Goal: Task Accomplishment & Management: Use online tool/utility

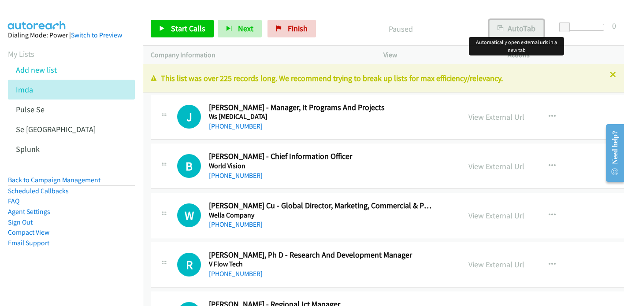
click at [524, 27] on button "AutoTab" at bounding box center [516, 29] width 55 height 18
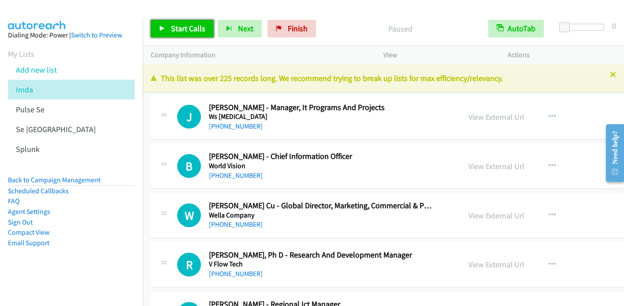
click at [185, 31] on span "Start Calls" at bounding box center [188, 28] width 34 height 10
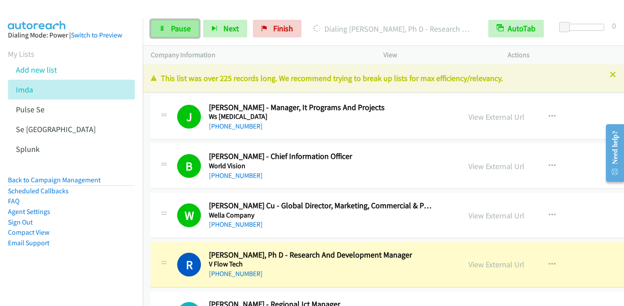
click at [170, 26] on link "Pause" at bounding box center [175, 29] width 48 height 18
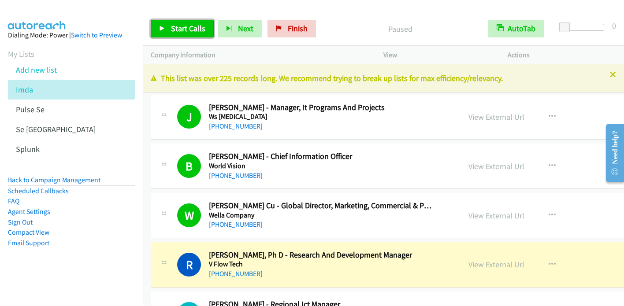
click at [166, 29] on link "Start Calls" at bounding box center [182, 29] width 63 height 18
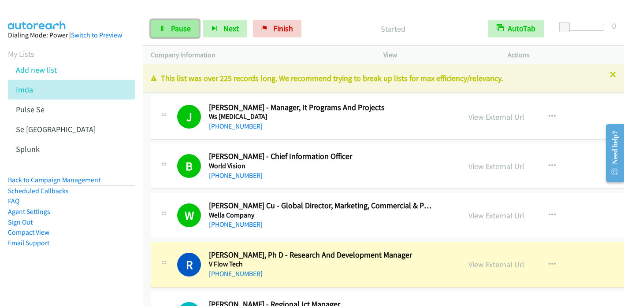
click at [160, 30] on icon at bounding box center [162, 29] width 6 height 6
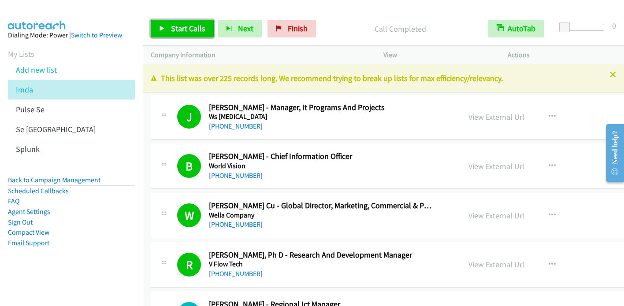
click at [195, 27] on span "Start Calls" at bounding box center [188, 28] width 34 height 10
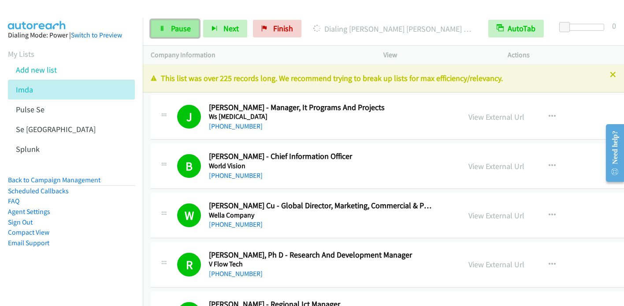
click at [180, 29] on span "Pause" at bounding box center [181, 28] width 20 height 10
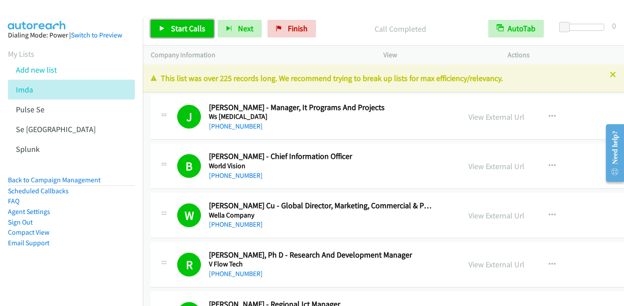
click at [175, 26] on span "Start Calls" at bounding box center [188, 28] width 34 height 10
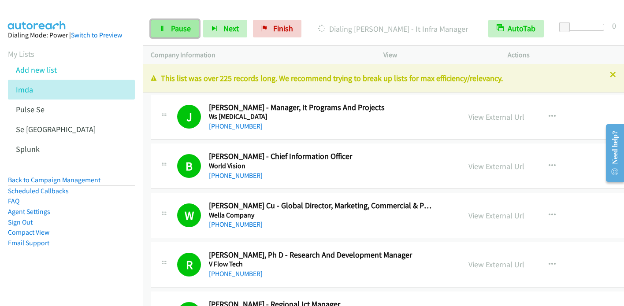
click at [184, 35] on link "Pause" at bounding box center [175, 29] width 48 height 18
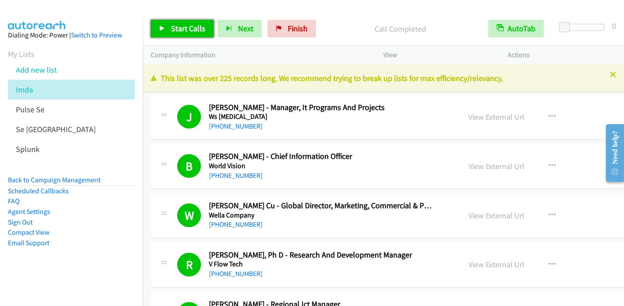
click at [189, 30] on span "Start Calls" at bounding box center [188, 28] width 34 height 10
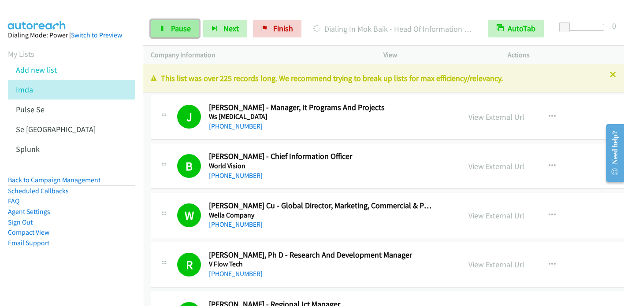
click at [181, 24] on span "Pause" at bounding box center [181, 28] width 20 height 10
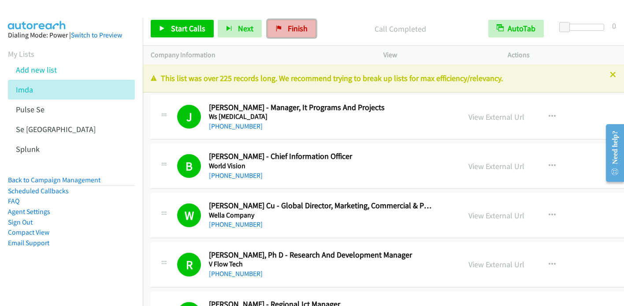
click at [298, 22] on link "Finish" at bounding box center [292, 29] width 48 height 18
